Goal: Task Accomplishment & Management: Use online tool/utility

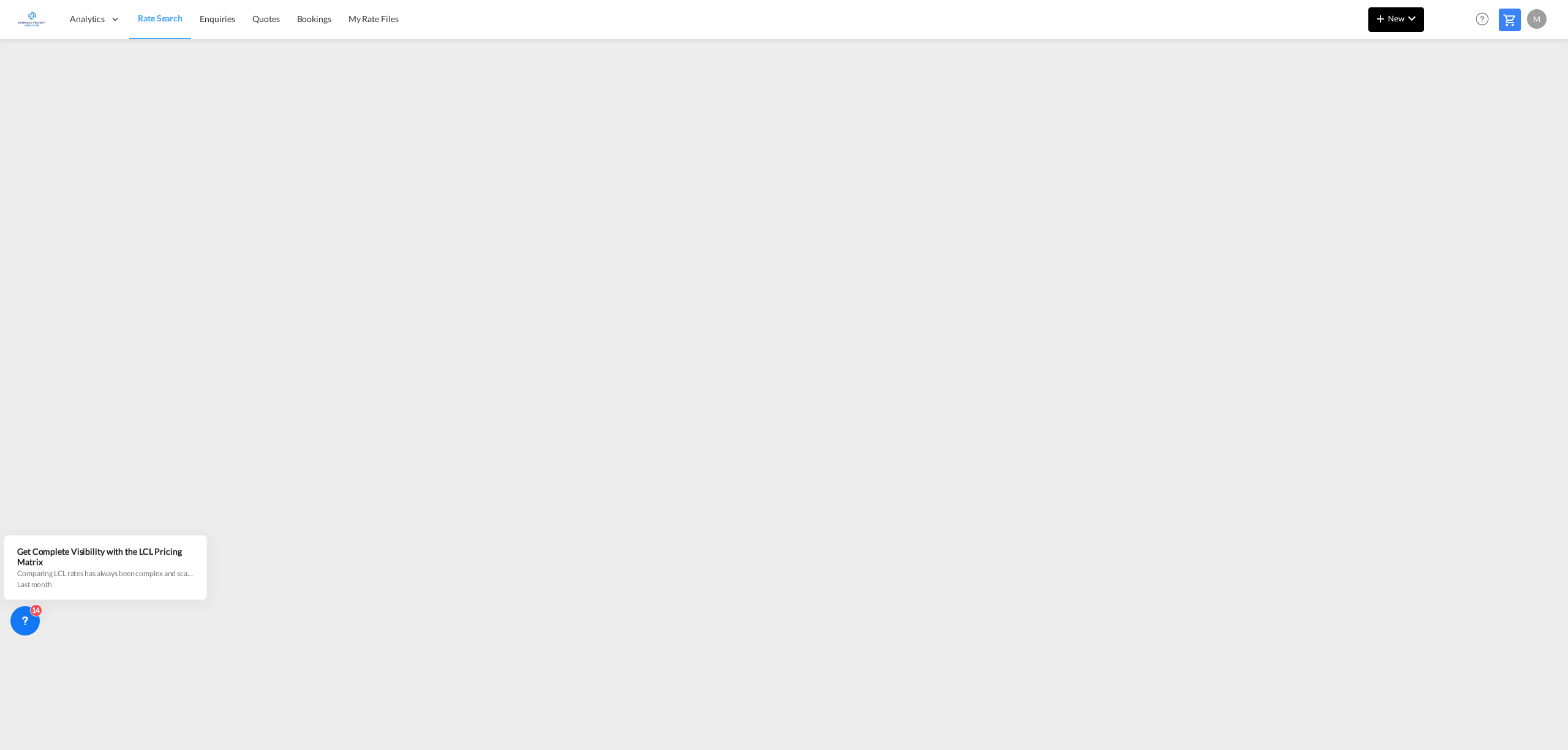
click at [1407, 16] on md-icon "icon-chevron-down" at bounding box center [1411, 18] width 15 height 15
click at [1414, 44] on div "button" at bounding box center [1413, 51] width 14 height 24
click at [1447, 82] on span "Ratesheet" at bounding box center [1446, 91] width 13 height 24
click at [172, 20] on span "Rate Search" at bounding box center [160, 18] width 44 height 10
